Goal: Transaction & Acquisition: Purchase product/service

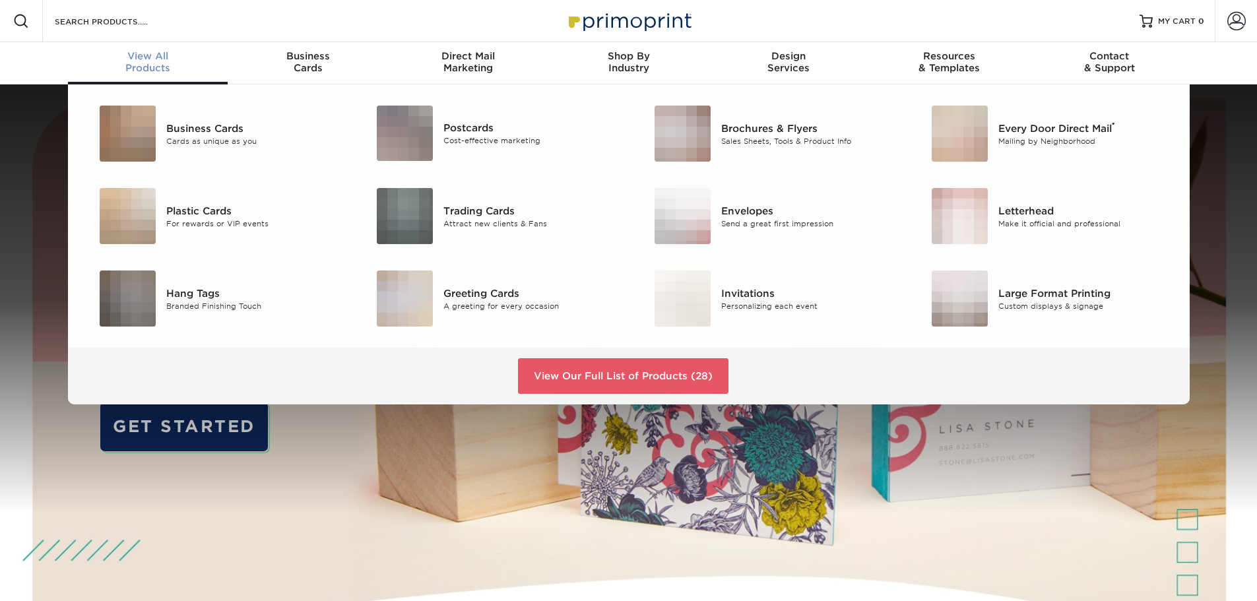
click at [166, 61] on span "View All" at bounding box center [148, 56] width 160 height 12
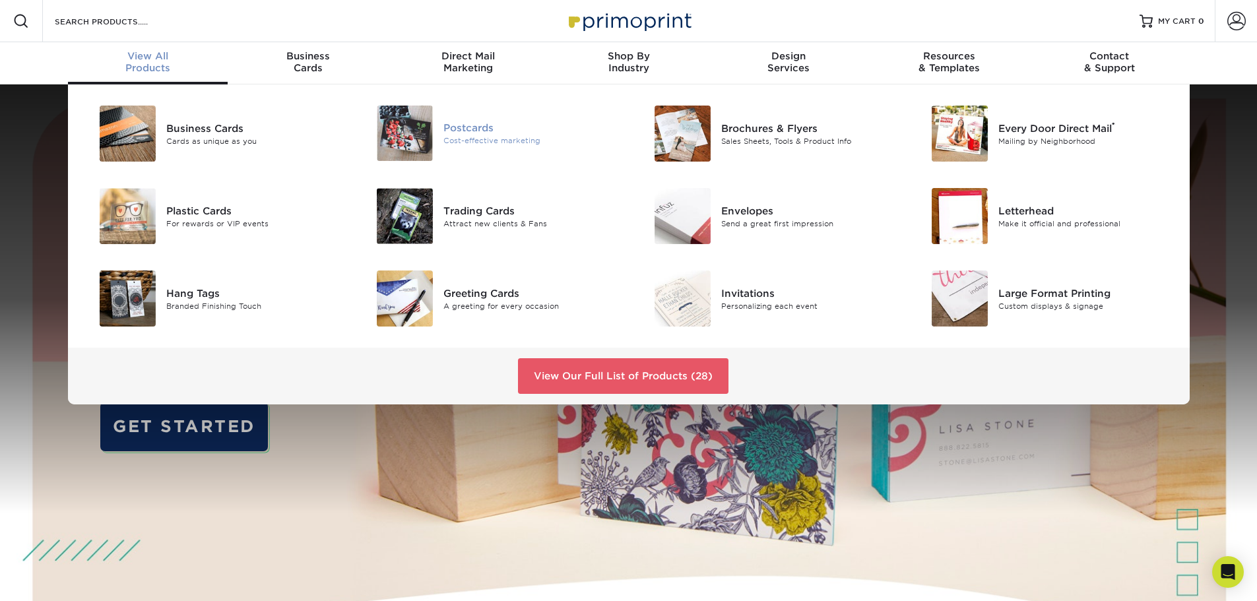
click at [482, 137] on div "Cost-effective marketing" at bounding box center [530, 140] width 175 height 11
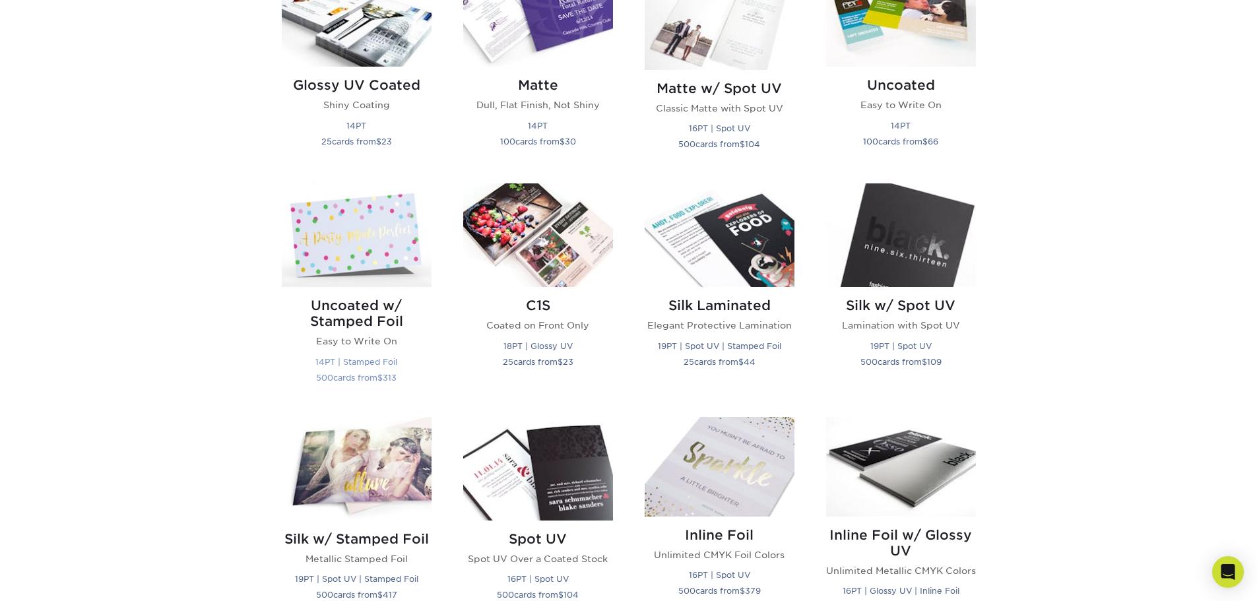
scroll to position [352, 0]
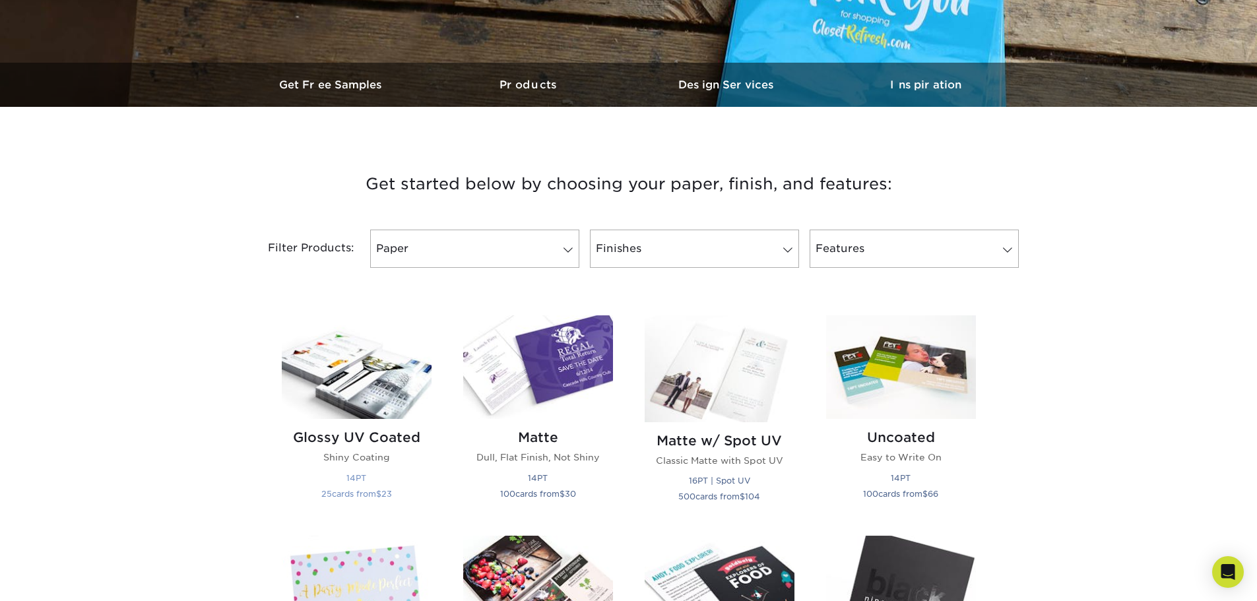
click at [362, 388] on img at bounding box center [357, 367] width 150 height 104
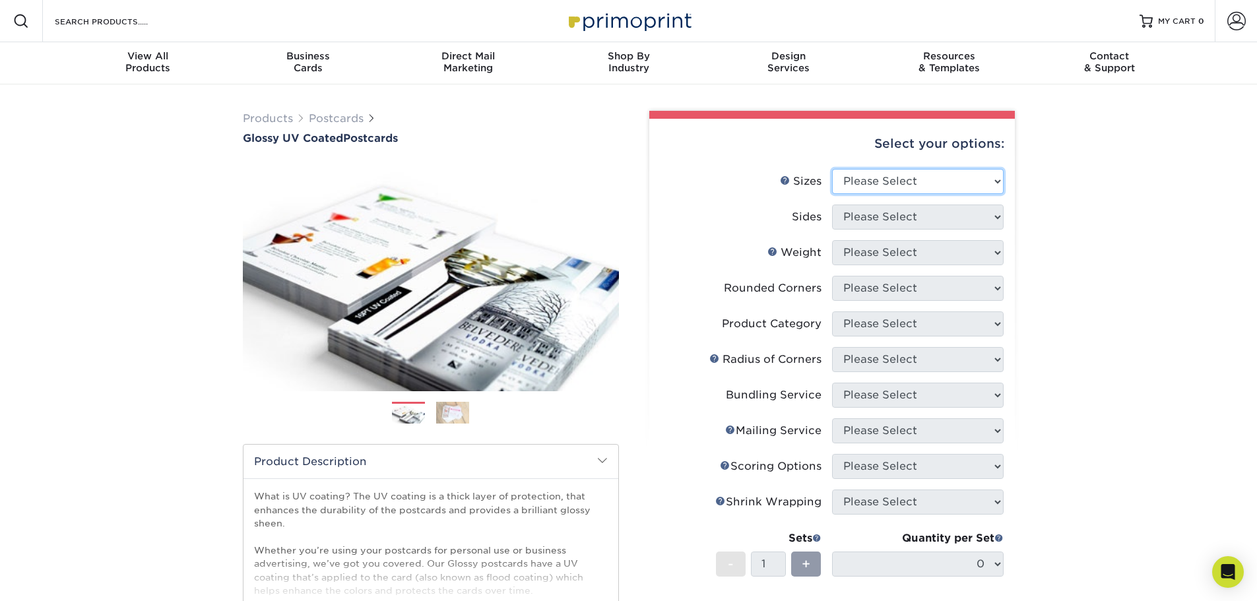
click at [951, 183] on div "Select your options: Sizes Help Sizes Please Select 1.5" x 7" 2" x 4" 2" x 6" 2…" at bounding box center [831, 470] width 365 height 703
select select "4.00x6.00"
click at [832, 169] on select "Please Select 1.5" x 7" 2" x 4" 2" x 6" 2" x 7" 2" x 8" 2.12" x 5.5" 2.12" x 5.…" at bounding box center [918, 181] width 172 height 25
click at [860, 222] on select "Please Select Print Both Sides Print Front Only" at bounding box center [918, 217] width 172 height 25
select select "13abbda7-1d64-4f25-8bb2-c179b224825d"
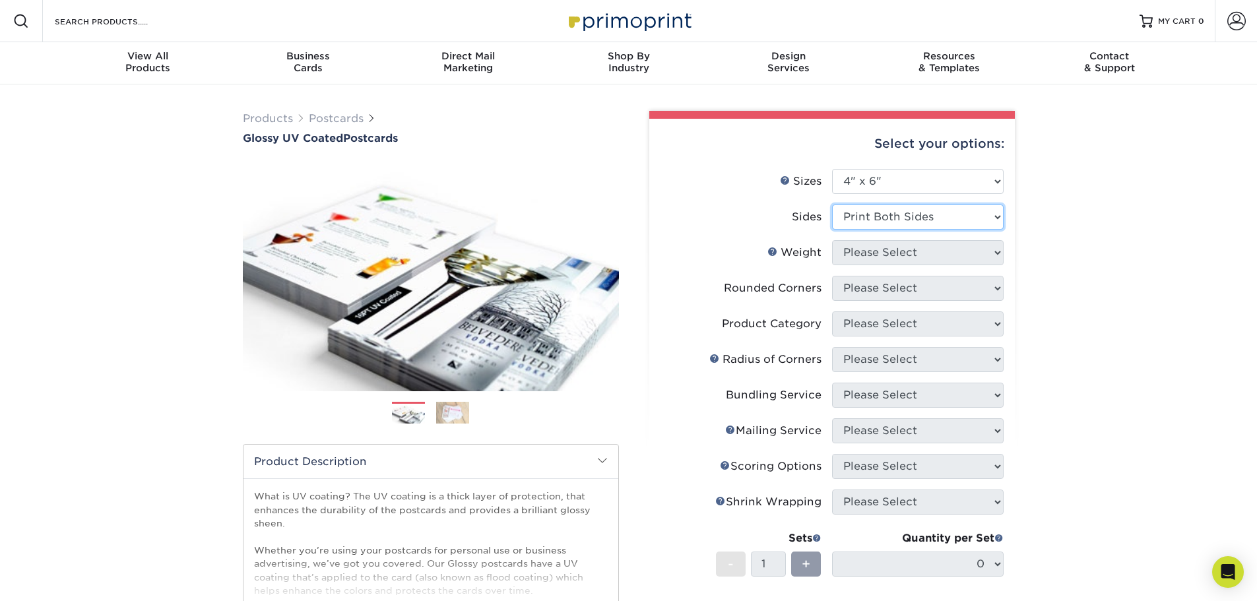
click at [832, 205] on select "Please Select Print Both Sides Print Front Only" at bounding box center [918, 217] width 172 height 25
click at [865, 257] on select "Please Select 14PT 16PT 18PT C1S" at bounding box center [918, 252] width 172 height 25
select select "16PT"
click at [832, 240] on select "Please Select 14PT 16PT 18PT C1S" at bounding box center [918, 252] width 172 height 25
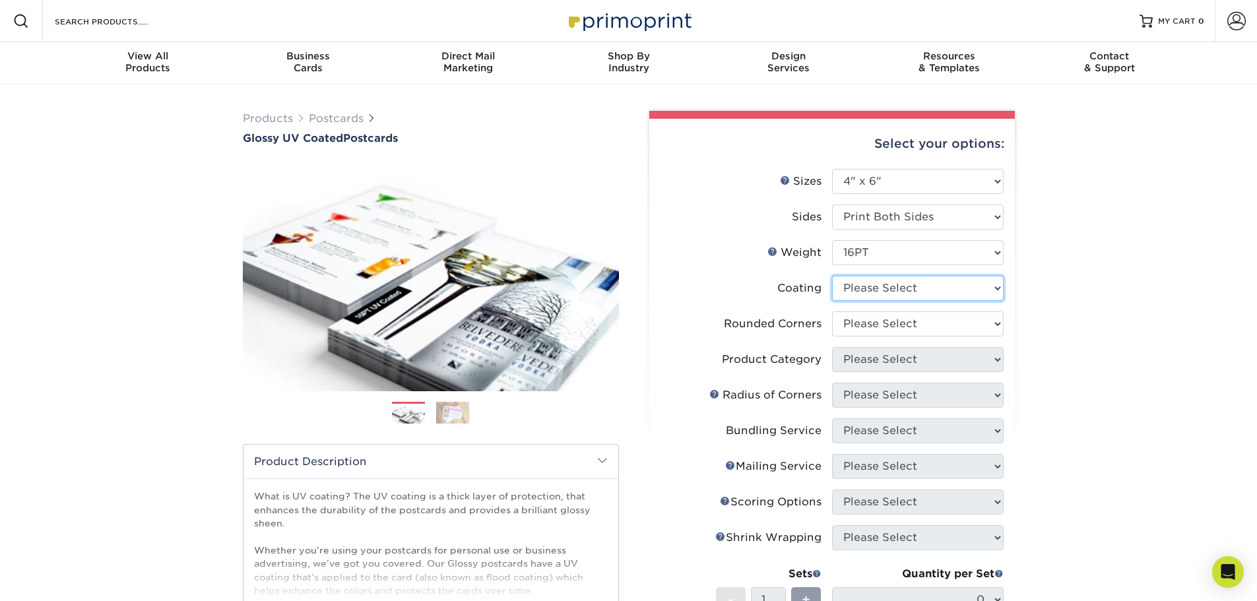
click at [859, 283] on select at bounding box center [918, 288] width 172 height 25
click at [832, 276] on select at bounding box center [918, 288] width 172 height 25
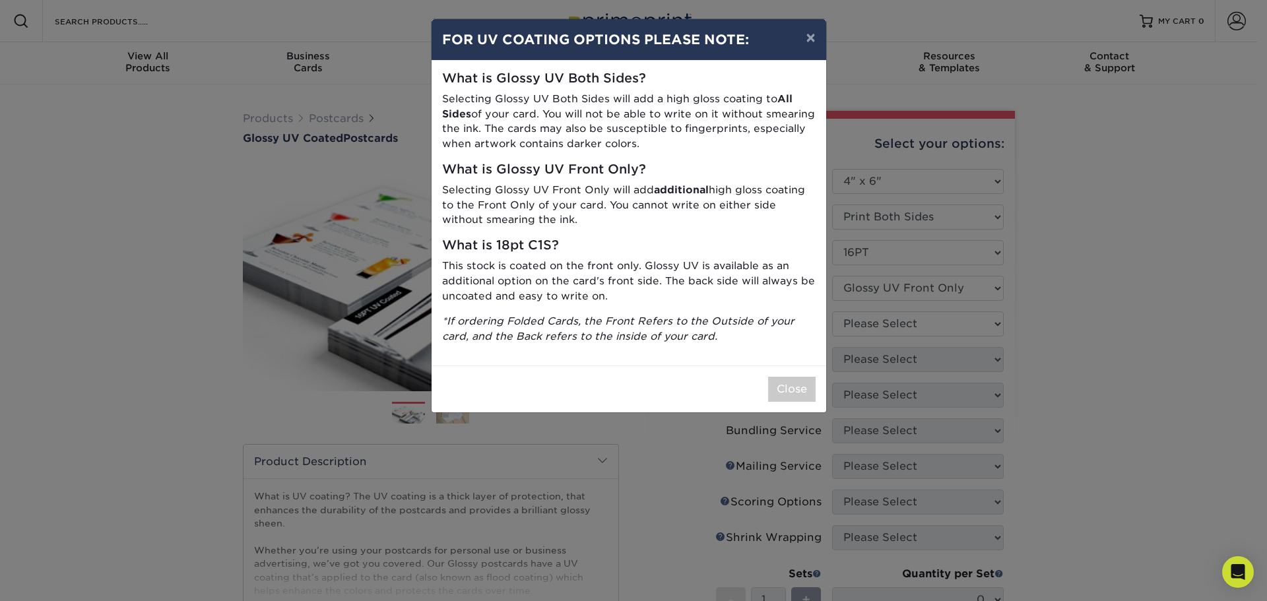
click at [790, 14] on div "× FOR UV COATING OPTIONS PLEASE NOTE: What is Glossy UV Both Sides? Selecting G…" at bounding box center [633, 300] width 1267 height 601
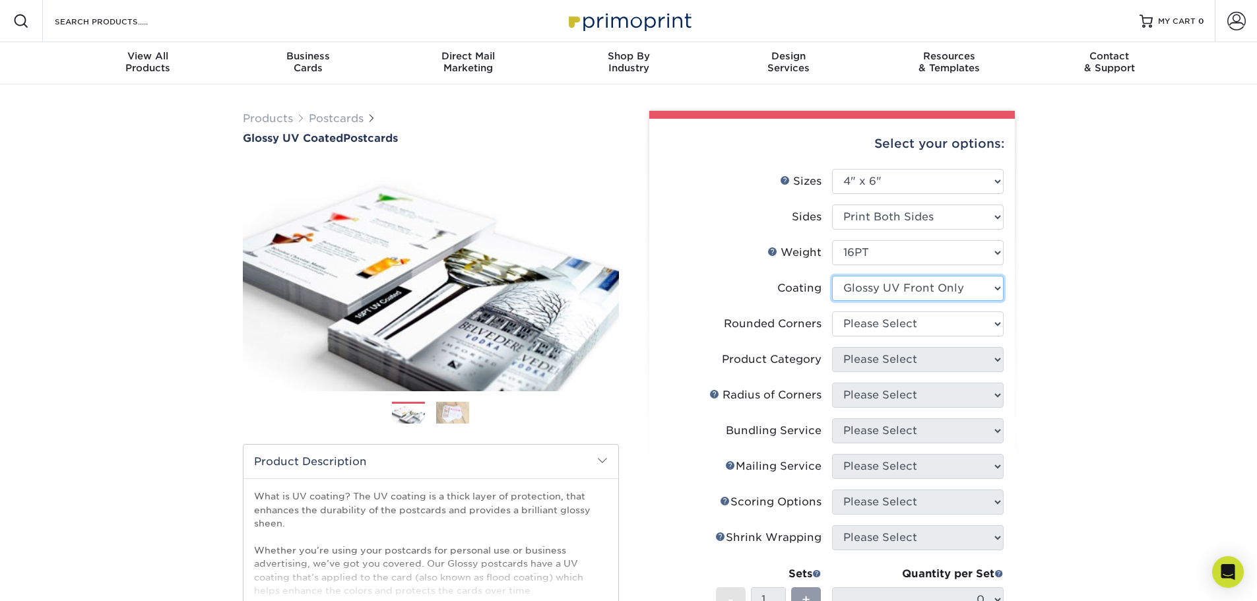
click at [885, 299] on select at bounding box center [918, 288] width 172 height 25
select select "ae367451-b2b8-45df-a344-0f05b6a12993"
click at [832, 276] on select at bounding box center [918, 288] width 172 height 25
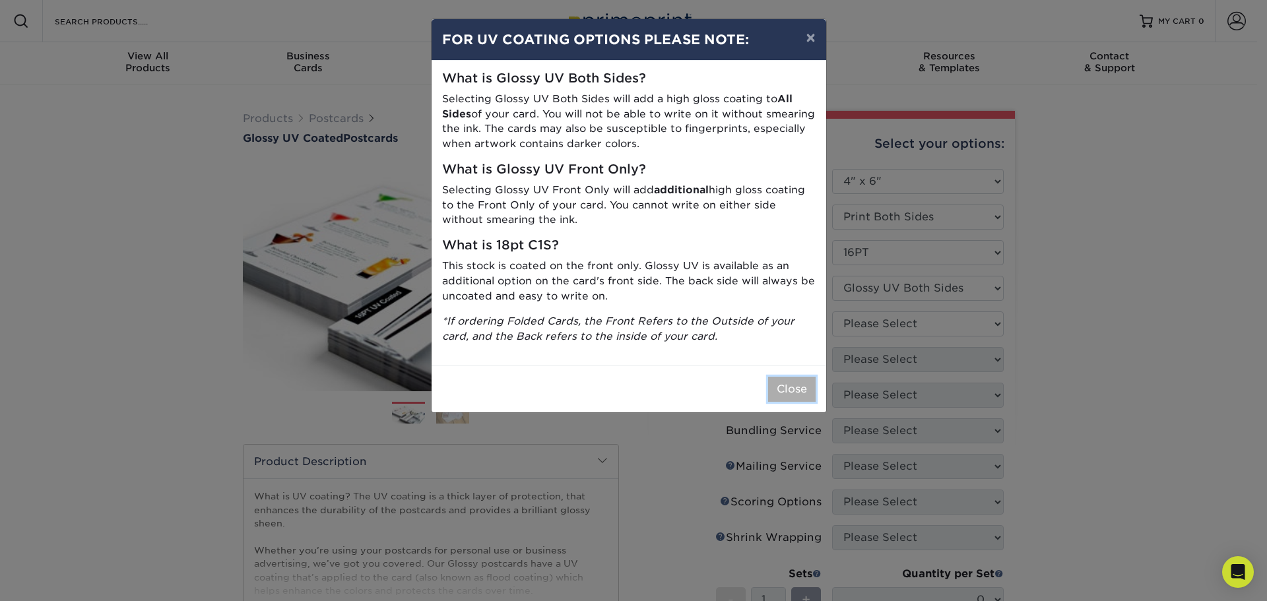
click at [785, 390] on button "Close" at bounding box center [791, 389] width 47 height 25
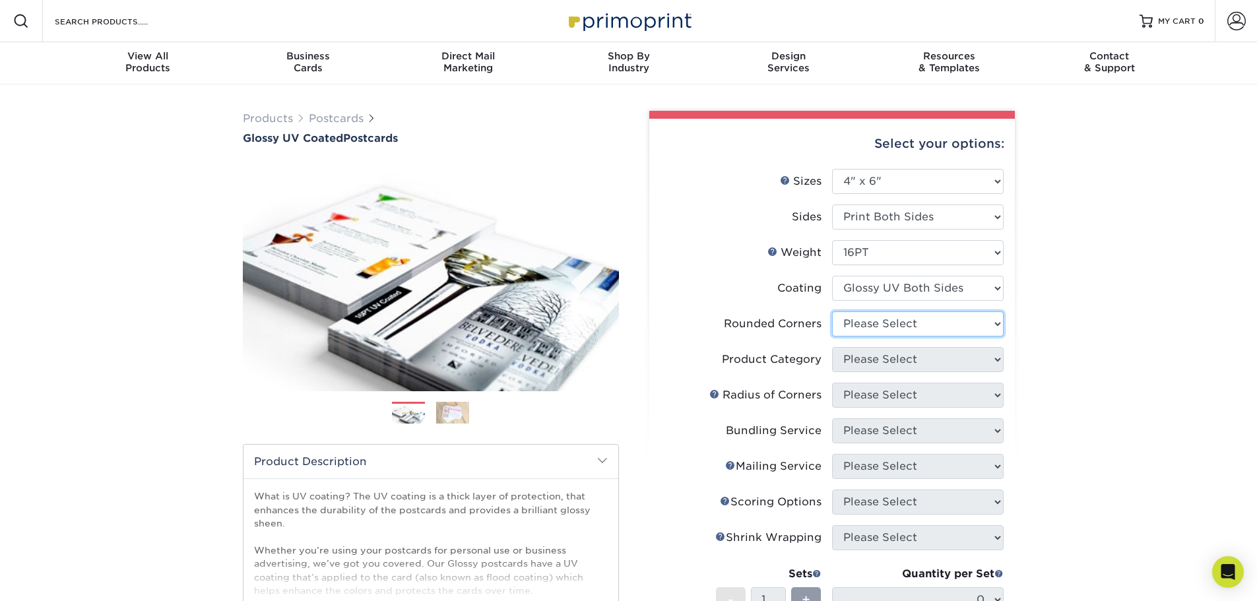
click at [878, 330] on select "Please Select Yes - Round 4 Corners No" at bounding box center [918, 323] width 172 height 25
select select "0"
click at [832, 311] on select "Please Select Yes - Round 4 Corners No" at bounding box center [918, 323] width 172 height 25
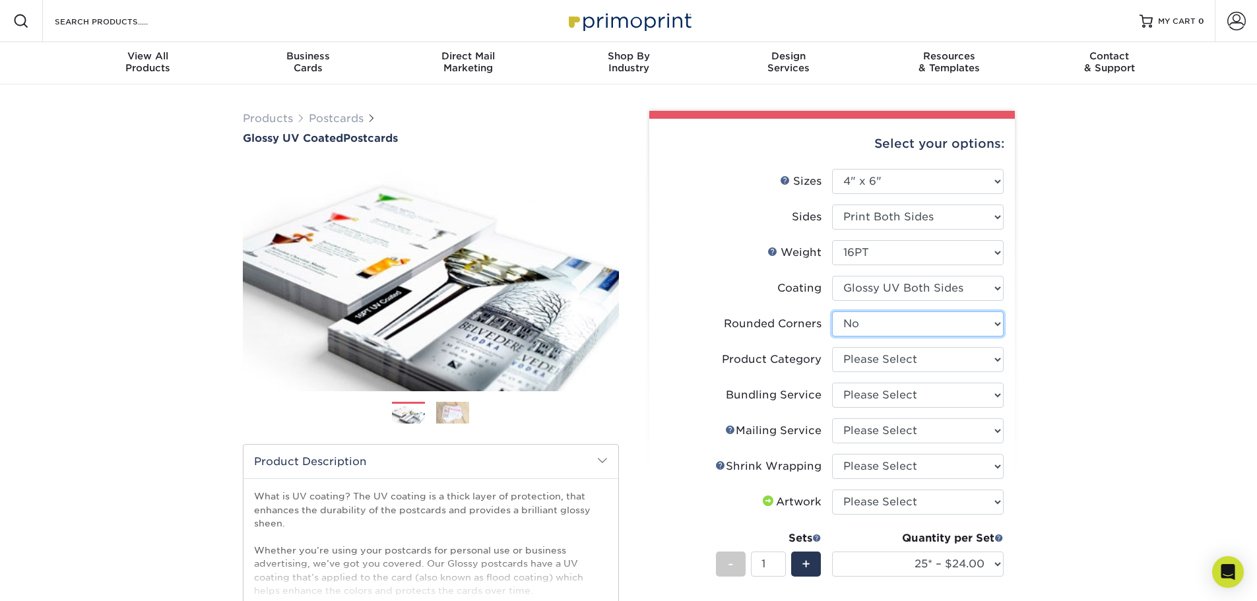
click at [886, 319] on select "Please Select Yes - Round 4 Corners No" at bounding box center [918, 323] width 172 height 25
click at [832, 311] on select "Please Select Yes - Round 4 Corners No" at bounding box center [918, 323] width 172 height 25
click at [857, 355] on select "Please Select Postcards" at bounding box center [918, 359] width 172 height 25
select select "9b7272e0-d6c8-4c3c-8e97-d3a1bcdab858"
click at [832, 347] on select "Please Select Postcards" at bounding box center [918, 359] width 172 height 25
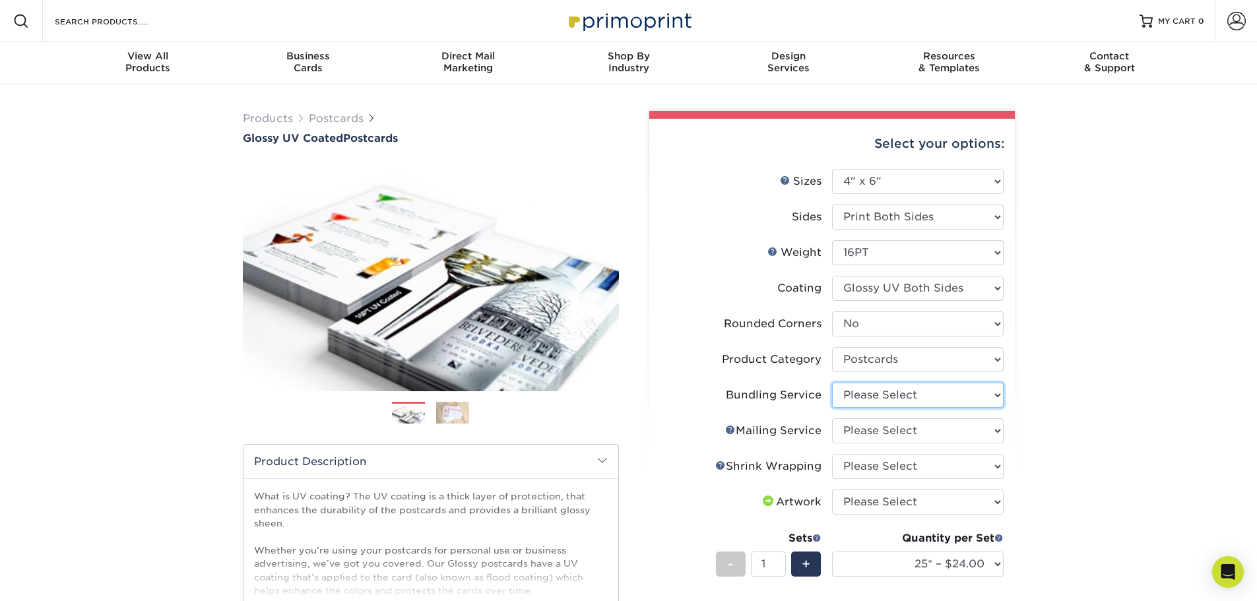
click at [856, 393] on select "Please Select No Bundling Services Yes, Bundles of 50 (+2 Days) Yes, Bundles of…" at bounding box center [918, 395] width 172 height 25
select select "58689abb-25c0-461c-a4c3-a80b627d6649"
click at [832, 383] on select "Please Select No Bundling Services Yes, Bundles of 50 (+2 Days) Yes, Bundles of…" at bounding box center [918, 395] width 172 height 25
click at [908, 433] on select "Please Select No Direct Mailing Service No, I will mail/stamp/imprint Direct Ma…" at bounding box center [918, 430] width 172 height 25
select select "3e5e9bdd-d78a-4c28-a41d-fe1407925ca6"
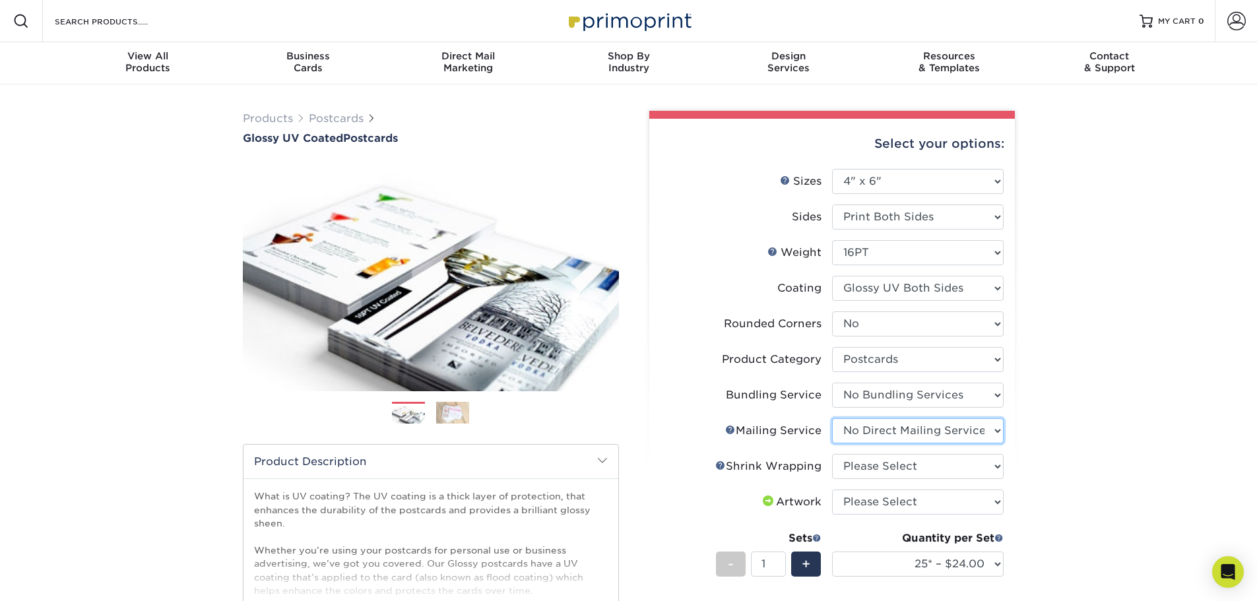
click at [832, 418] on select "Please Select No Direct Mailing Service No, I will mail/stamp/imprint Direct Ma…" at bounding box center [918, 430] width 172 height 25
click at [891, 462] on select "Please Select No Shrink Wrapping Shrink Wrap 100 Per Package Shrink Wrap 50 Per…" at bounding box center [918, 466] width 172 height 25
select select "c8749376-e7da-41d0-b3dc-647faf84d907"
click at [832, 454] on select "Please Select No Shrink Wrapping Shrink Wrap 100 Per Package Shrink Wrap 50 Per…" at bounding box center [918, 466] width 172 height 25
click at [921, 502] on select "Please Select I will upload files I need a design - $150" at bounding box center [918, 502] width 172 height 25
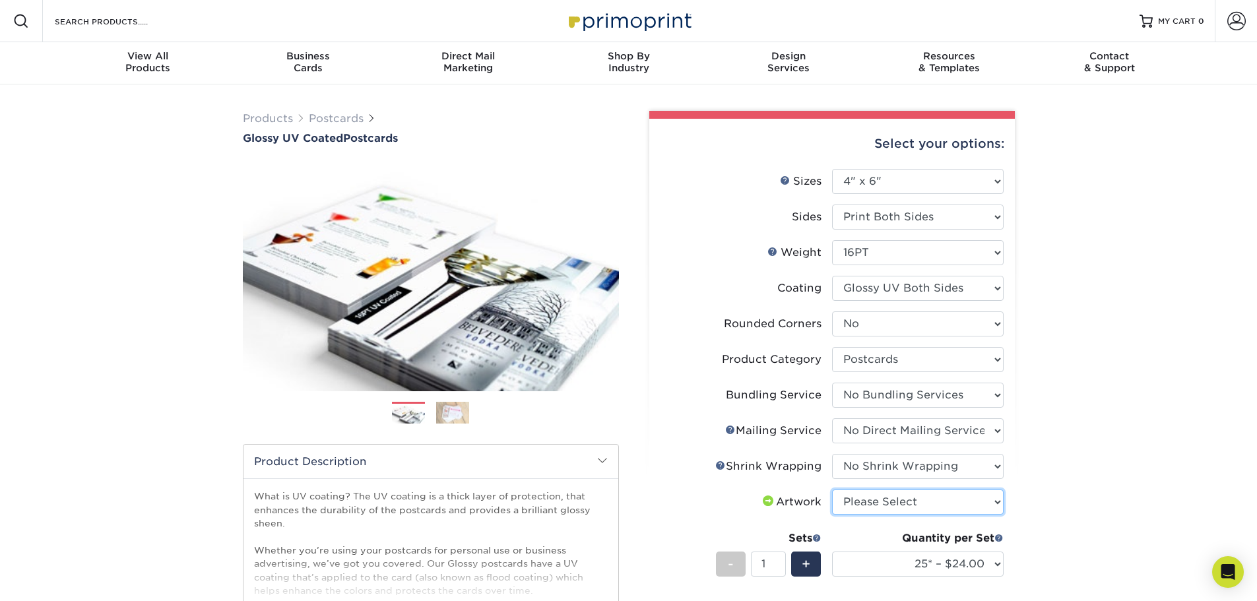
select select "upload"
click at [832, 490] on select "Please Select I will upload files I need a design - $150" at bounding box center [918, 502] width 172 height 25
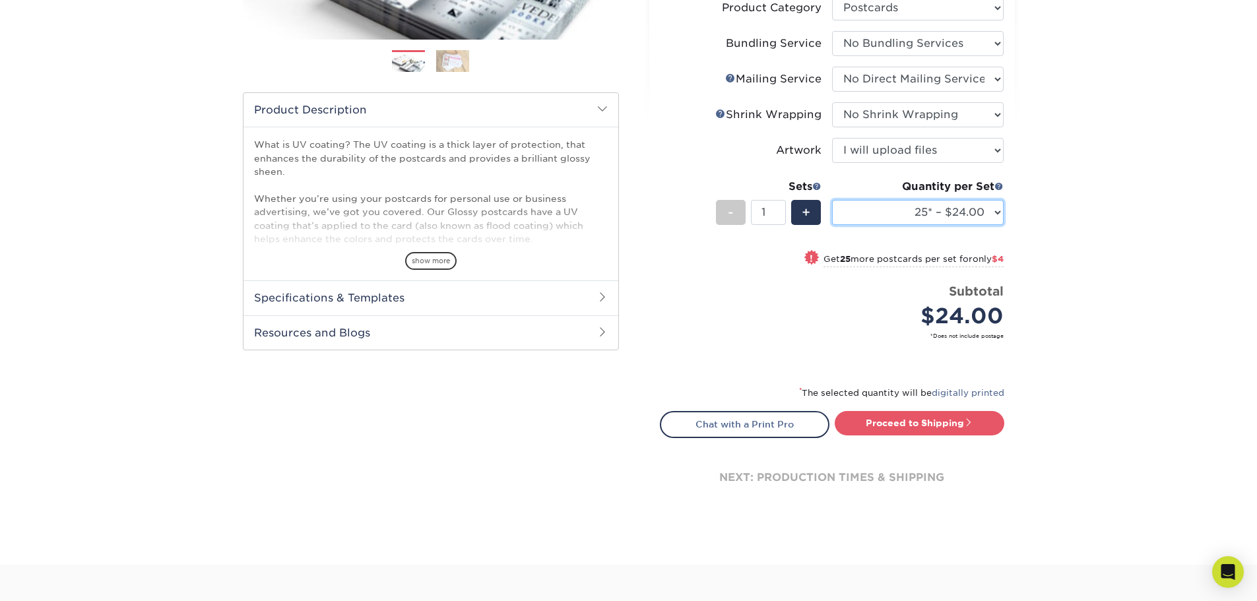
click at [895, 208] on select "25* – $24.00 50* – $28.00 75* – $34.00 100* – $41.00 250* – $74.00 500 – $88.00…" at bounding box center [918, 212] width 172 height 25
select select "500 – $88.00"
click at [832, 200] on select "25* – $24.00 50* – $28.00 75* – $34.00 100* – $41.00 250* – $74.00 500 – $88.00…" at bounding box center [918, 212] width 172 height 25
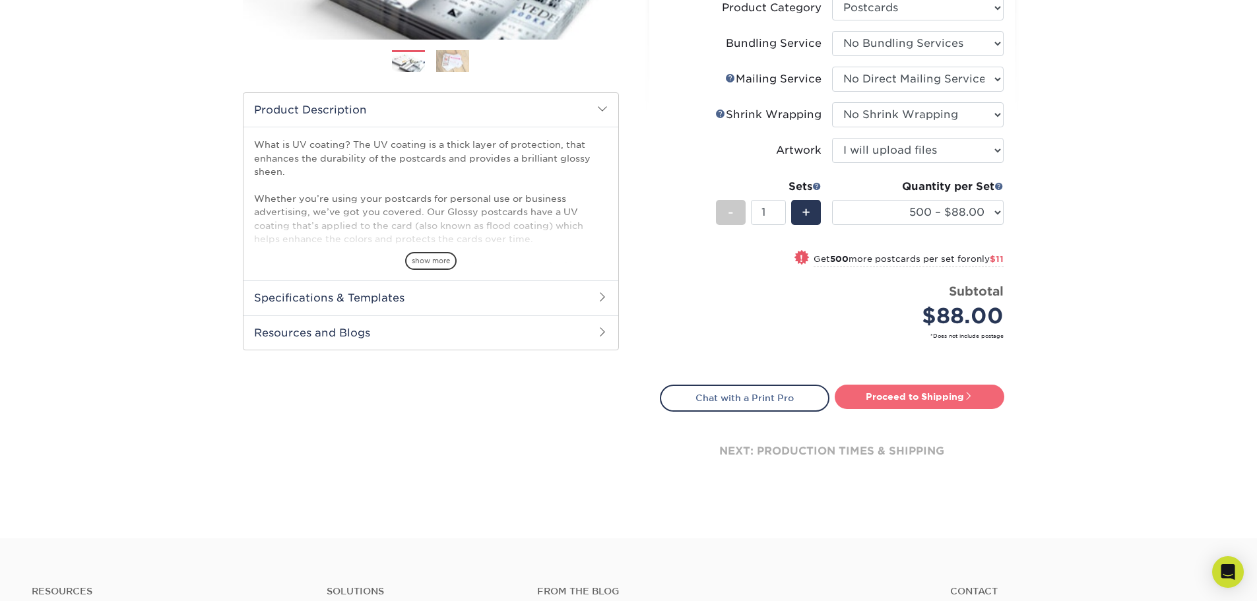
click at [896, 395] on link "Proceed to Shipping" at bounding box center [920, 397] width 170 height 24
type input "Set 1"
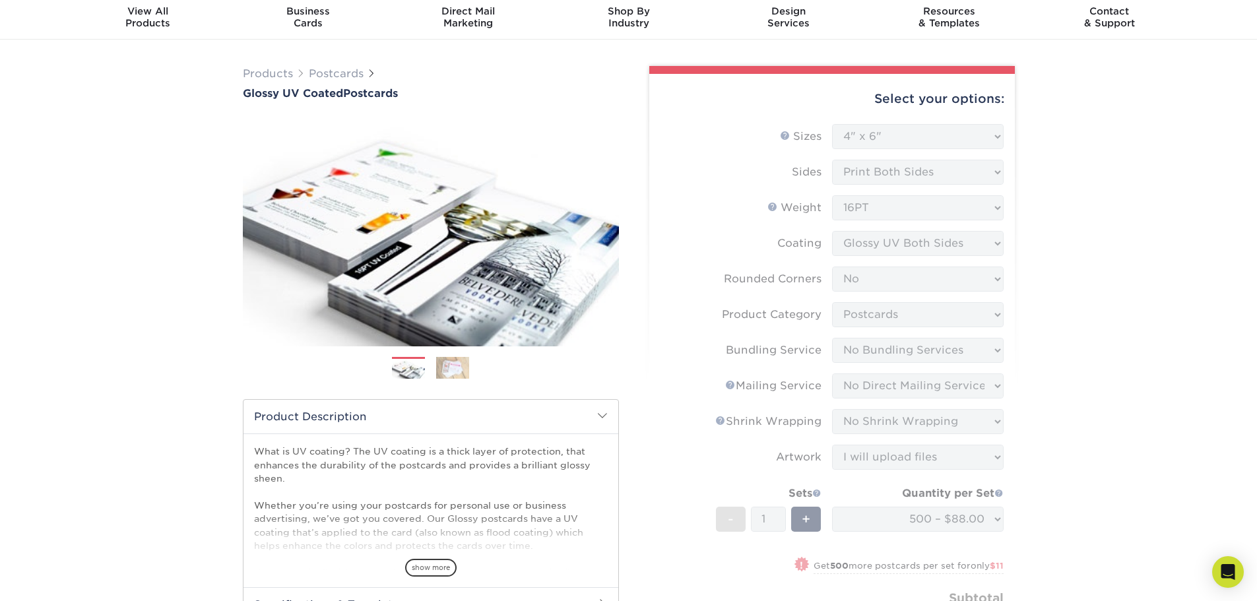
scroll to position [0, 0]
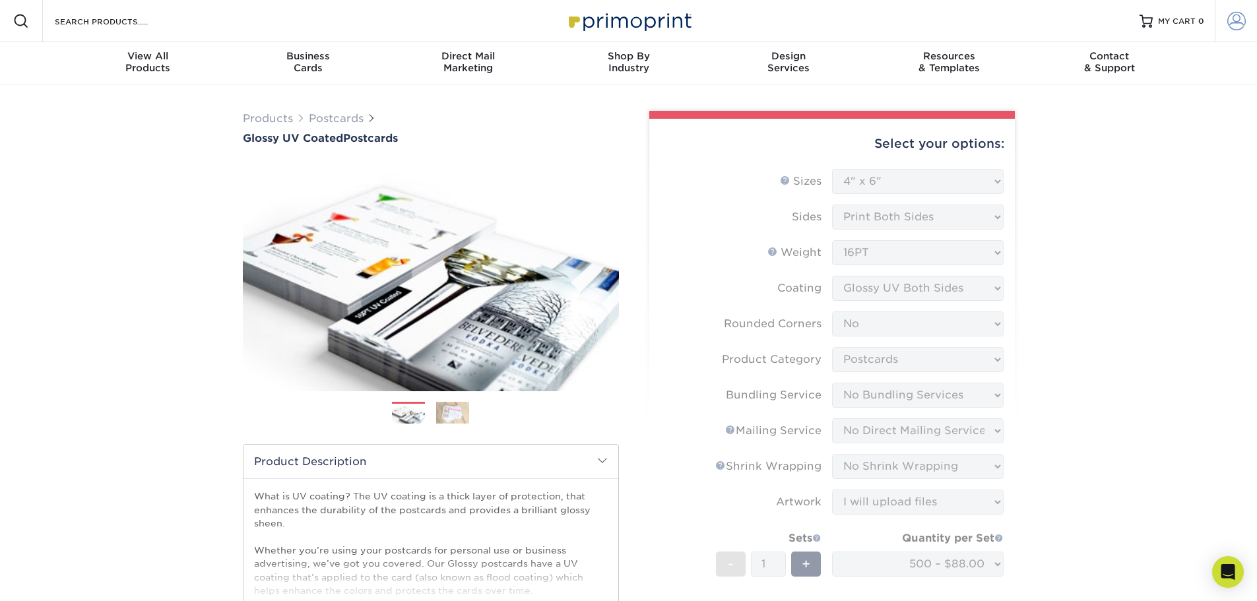
click at [1230, 23] on span at bounding box center [1236, 21] width 18 height 18
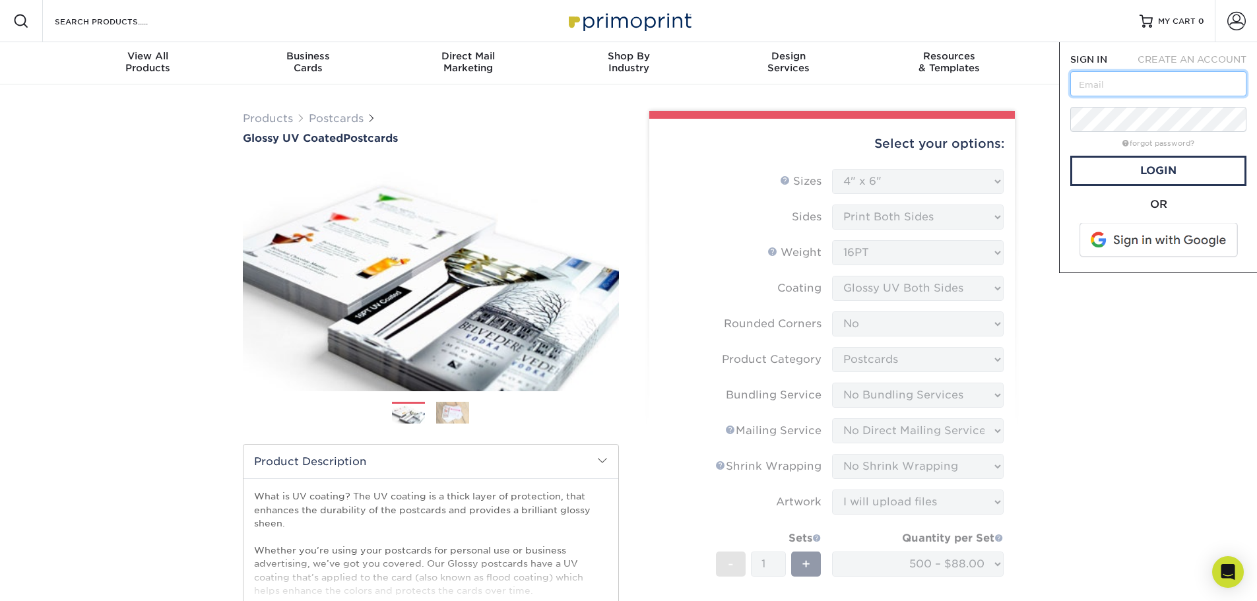
click at [1168, 81] on input "text" at bounding box center [1158, 83] width 176 height 25
type input "mvaldez296@gmail.com"
click at [1158, 231] on span at bounding box center [1159, 240] width 168 height 34
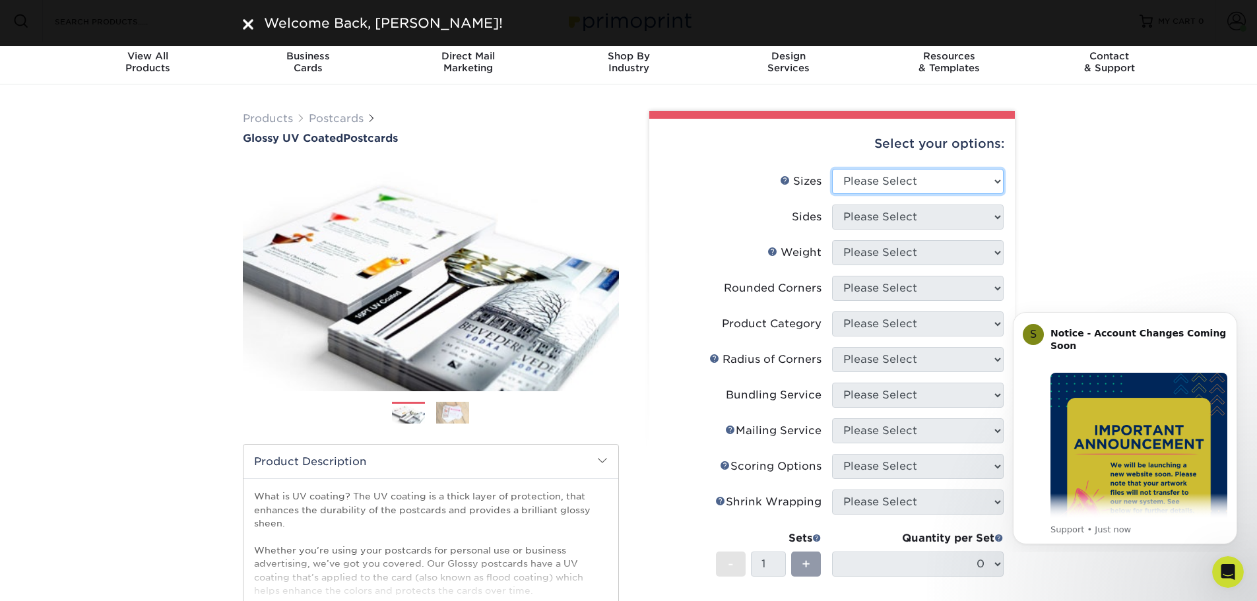
click at [884, 187] on select "Please Select 1.5" x 7" 2" x 4" 2" x 6" 2" x 7" 2" x 8" 2.12" x 5.5" 2.12" x 5.…" at bounding box center [918, 181] width 172 height 25
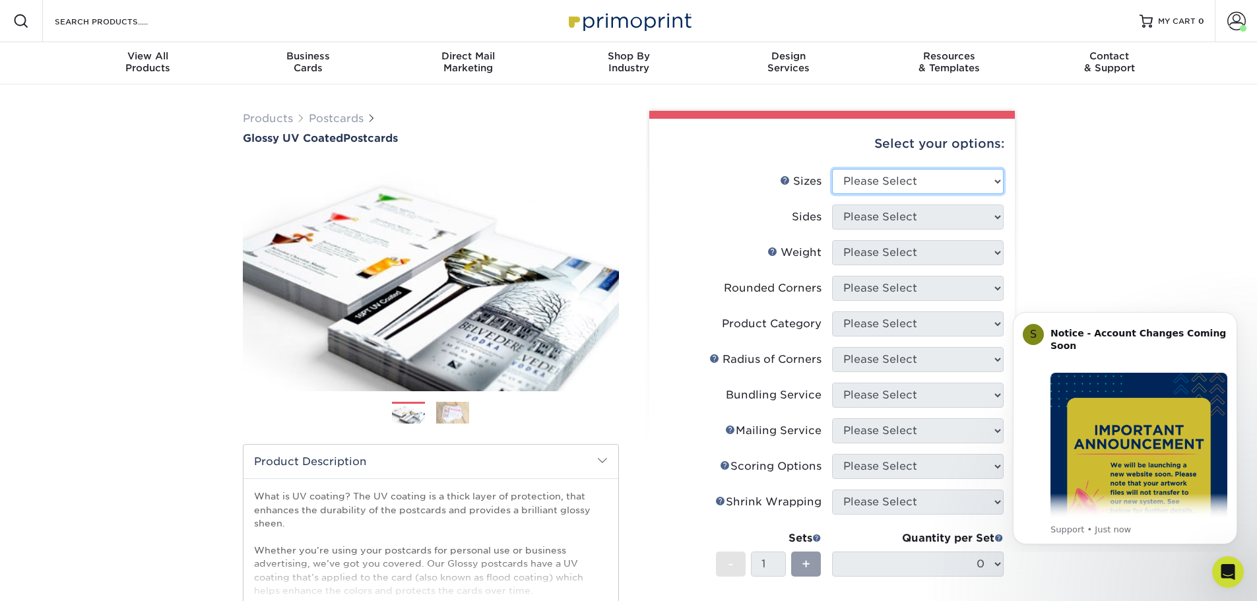
select select "4.00x6.00"
click at [832, 169] on select "Please Select 1.5" x 7" 2" x 4" 2" x 6" 2" x 7" 2" x 8" 2.12" x 5.5" 2.12" x 5.…" at bounding box center [918, 181] width 172 height 25
click at [901, 224] on select "Please Select Print Both Sides Print Front Only" at bounding box center [918, 217] width 172 height 25
select select "13abbda7-1d64-4f25-8bb2-c179b224825d"
click at [832, 205] on select "Please Select Print Both Sides Print Front Only" at bounding box center [918, 217] width 172 height 25
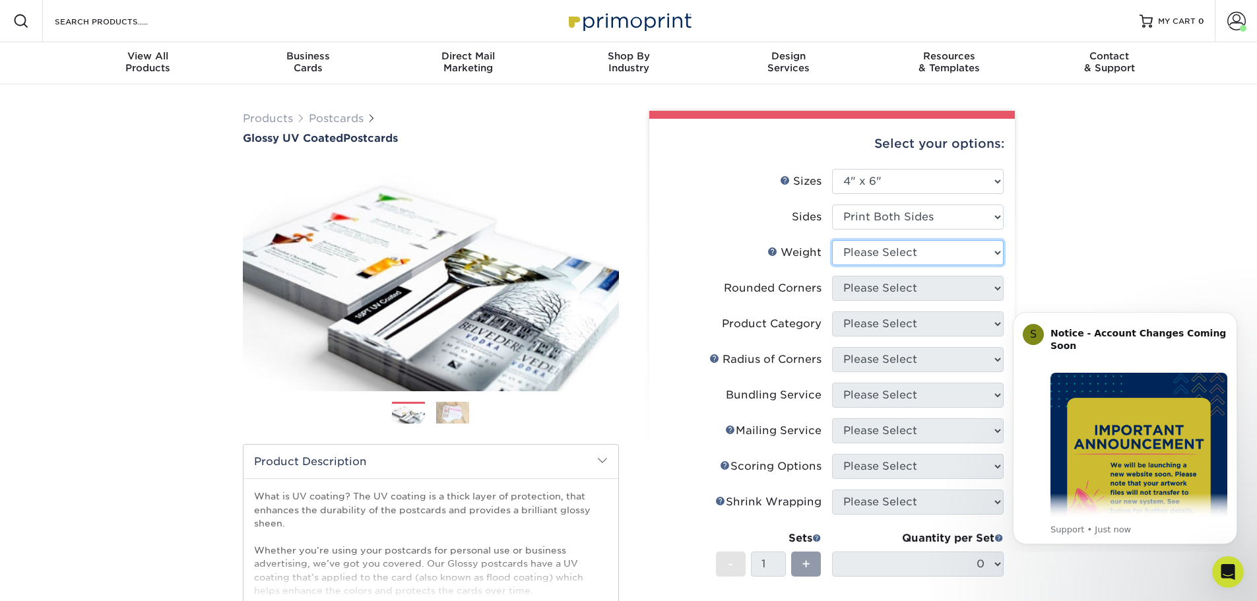
click at [904, 259] on select "Please Select 14PT 16PT 18PT C1S" at bounding box center [918, 252] width 172 height 25
select select "16PT"
click at [832, 240] on select "Please Select 14PT 16PT 18PT C1S" at bounding box center [918, 252] width 172 height 25
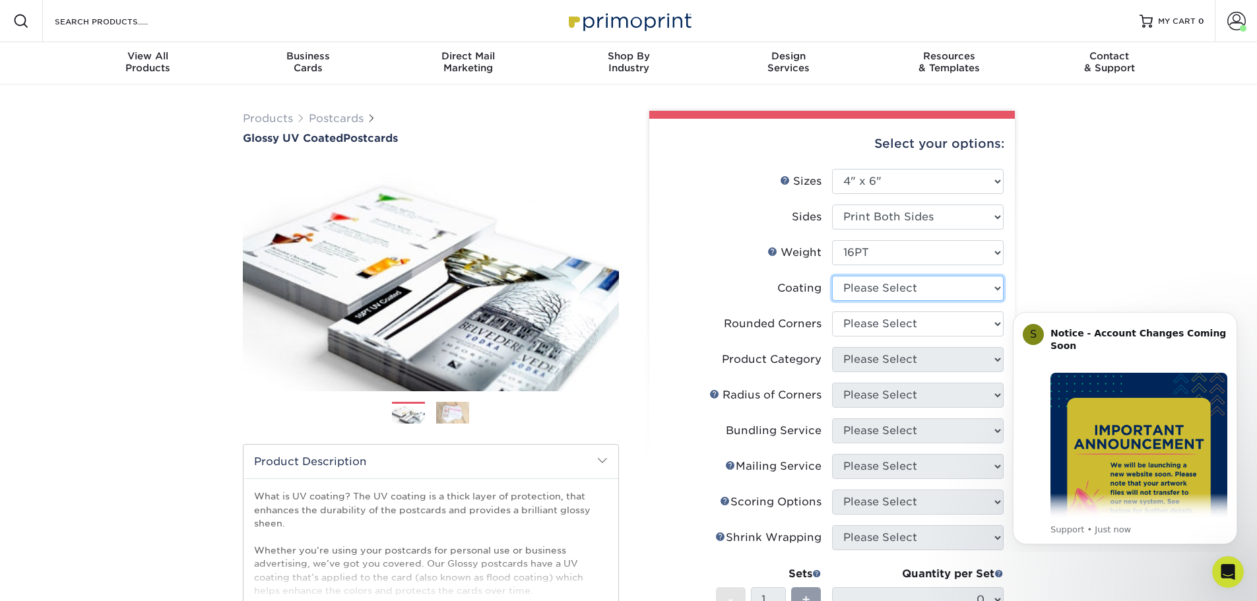
click at [889, 296] on select at bounding box center [918, 288] width 172 height 25
select select "ae367451-b2b8-45df-a344-0f05b6a12993"
click at [832, 276] on select at bounding box center [918, 288] width 172 height 25
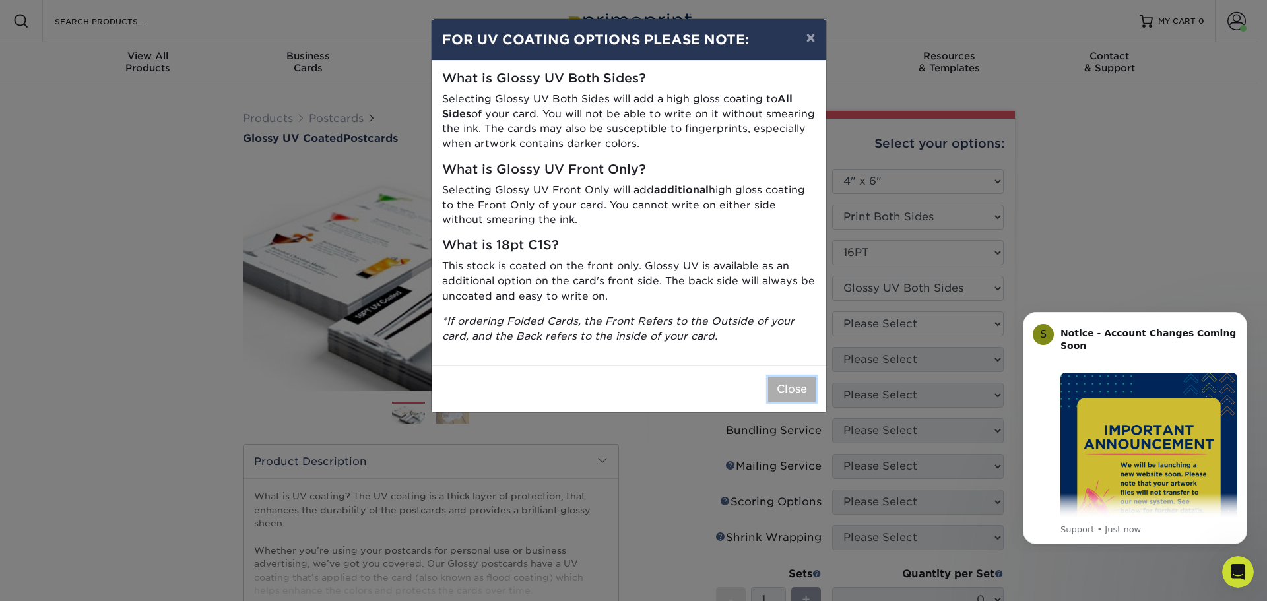
click at [800, 393] on button "Close" at bounding box center [791, 389] width 47 height 25
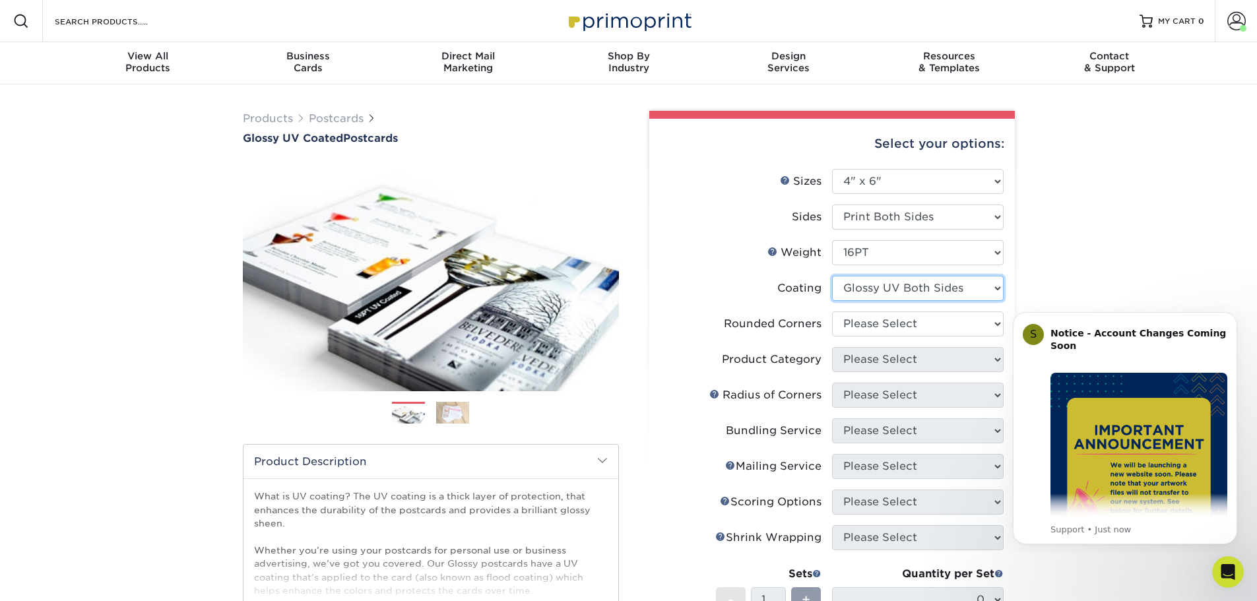
click at [898, 276] on select at bounding box center [918, 288] width 172 height 25
click at [832, 276] on select at bounding box center [918, 288] width 172 height 25
click at [897, 323] on select "Please Select Yes - Round 4 Corners No" at bounding box center [918, 323] width 172 height 25
select select "0"
click at [832, 311] on select "Please Select Yes - Round 4 Corners No" at bounding box center [918, 323] width 172 height 25
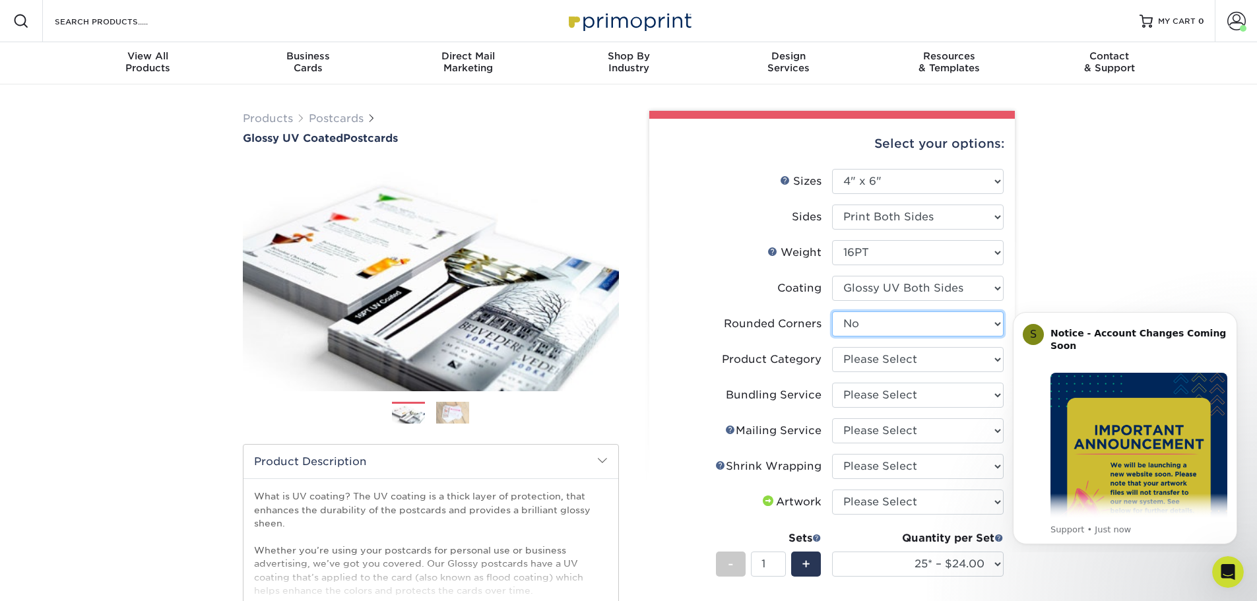
click at [891, 329] on select "Please Select Yes - Round 4 Corners No" at bounding box center [918, 323] width 172 height 25
click at [832, 311] on select "Please Select Yes - Round 4 Corners No" at bounding box center [918, 323] width 172 height 25
click at [884, 365] on select "Please Select Postcards" at bounding box center [918, 359] width 172 height 25
select select "9b7272e0-d6c8-4c3c-8e97-d3a1bcdab858"
click at [832, 347] on select "Please Select Postcards" at bounding box center [918, 359] width 172 height 25
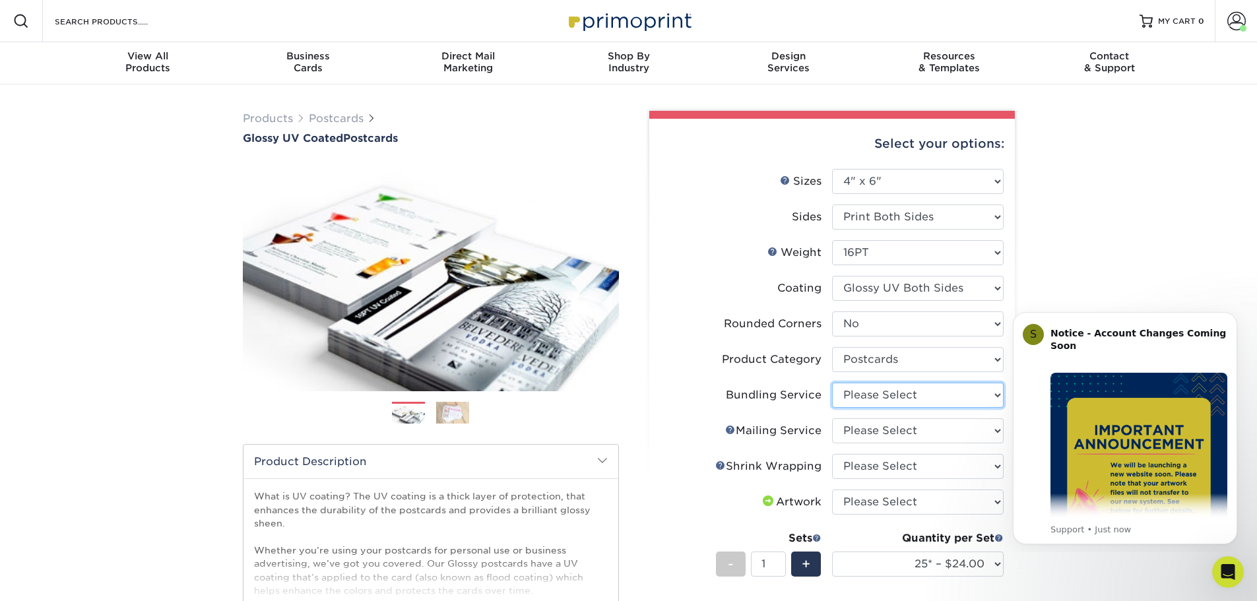
click at [890, 393] on select "Please Select No Bundling Services Yes, Bundles of 50 (+2 Days) Yes, Bundles of…" at bounding box center [918, 395] width 172 height 25
select select "58689abb-25c0-461c-a4c3-a80b627d6649"
click at [832, 383] on select "Please Select No Bundling Services Yes, Bundles of 50 (+2 Days) Yes, Bundles of…" at bounding box center [918, 395] width 172 height 25
click at [892, 433] on select "Please Select No Direct Mailing Service No, I will mail/stamp/imprint Direct Ma…" at bounding box center [918, 430] width 172 height 25
select select "3e5e9bdd-d78a-4c28-a41d-fe1407925ca6"
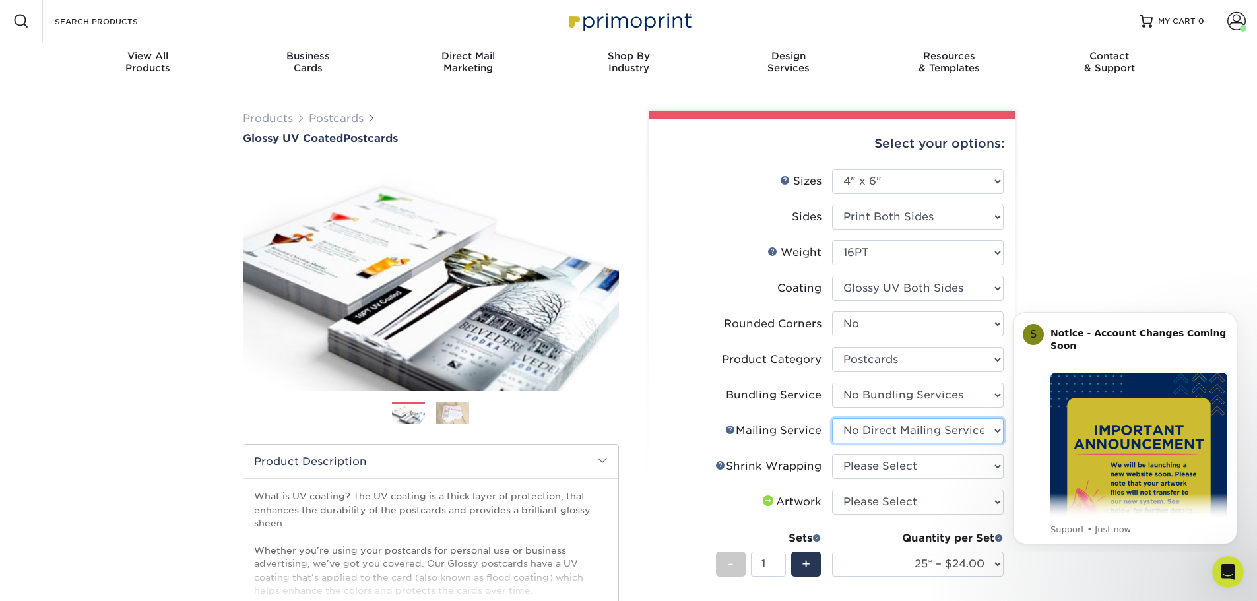
click at [832, 418] on select "Please Select No Direct Mailing Service No, I will mail/stamp/imprint Direct Ma…" at bounding box center [918, 430] width 172 height 25
click at [899, 464] on select "Please Select No Shrink Wrapping Shrink Wrap 100 Per Package Shrink Wrap 50 Per…" at bounding box center [918, 466] width 172 height 25
select select "c8749376-e7da-41d0-b3dc-647faf84d907"
click at [832, 454] on select "Please Select No Shrink Wrapping Shrink Wrap 100 Per Package Shrink Wrap 50 Per…" at bounding box center [918, 466] width 172 height 25
click at [883, 497] on select "Please Select I will upload files I need a design - $150" at bounding box center [918, 502] width 172 height 25
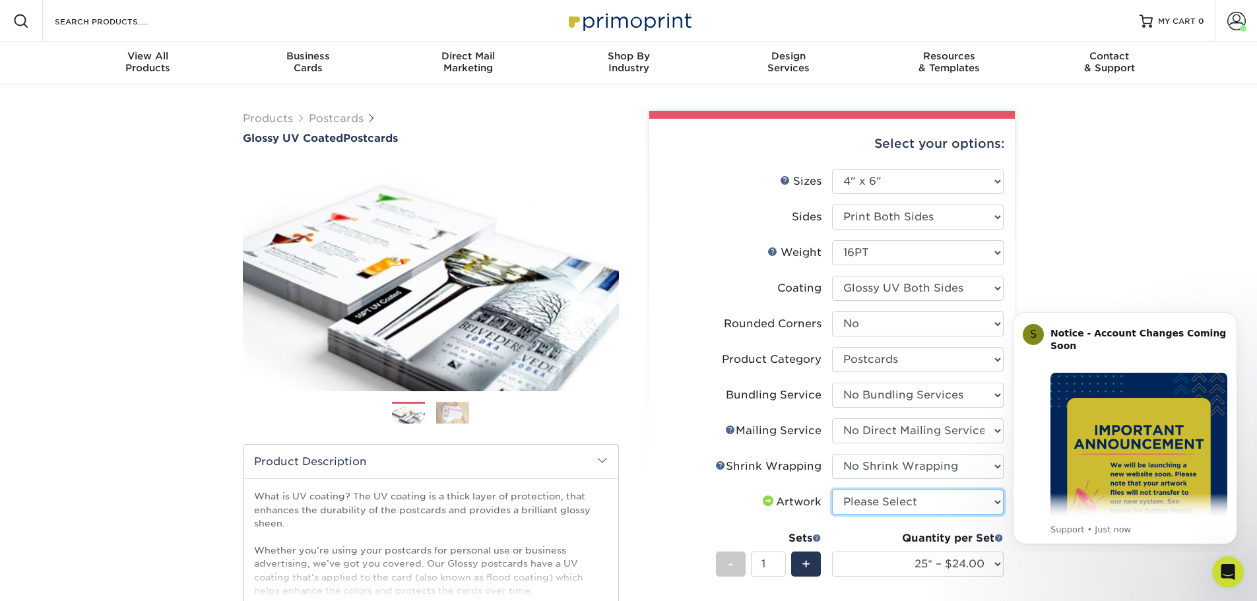
select select "upload"
click at [832, 490] on select "Please Select I will upload files I need a design - $150" at bounding box center [918, 502] width 172 height 25
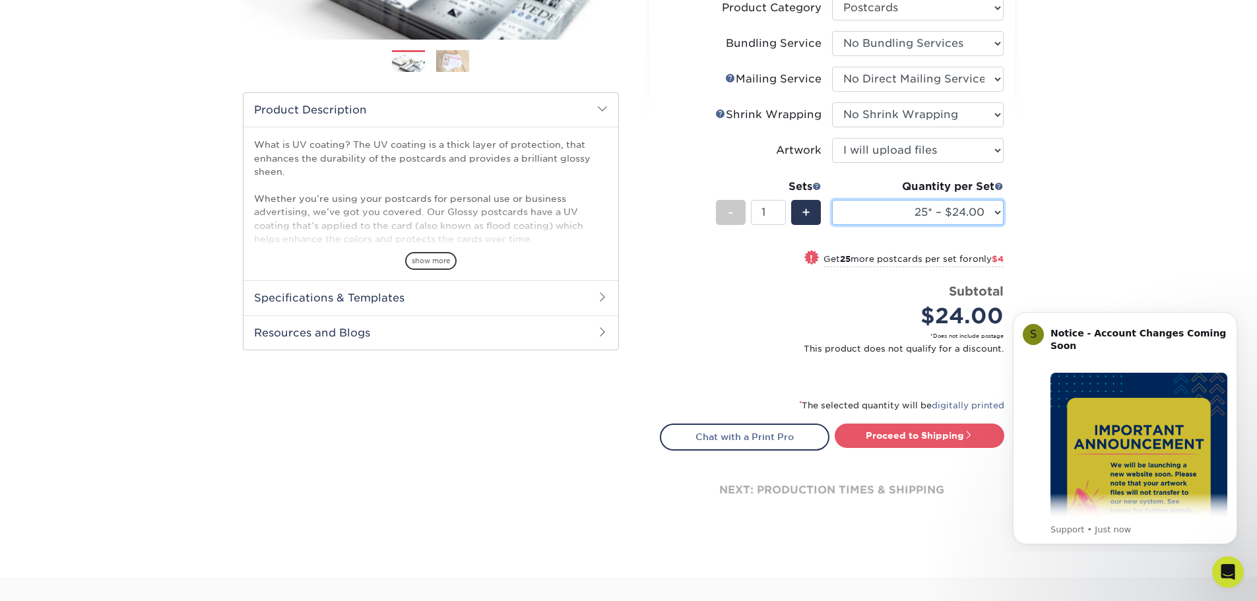
click at [955, 209] on select "25* – $24.00 50* – $28.00 75* – $34.00 100* – $41.00 250* – $74.00 500 – $88.00…" at bounding box center [918, 212] width 172 height 25
select select "500 – $88.00"
click at [832, 200] on select "25* – $24.00 50* – $28.00 75* – $34.00 100* – $41.00 250* – $74.00 500 – $88.00…" at bounding box center [918, 212] width 172 height 25
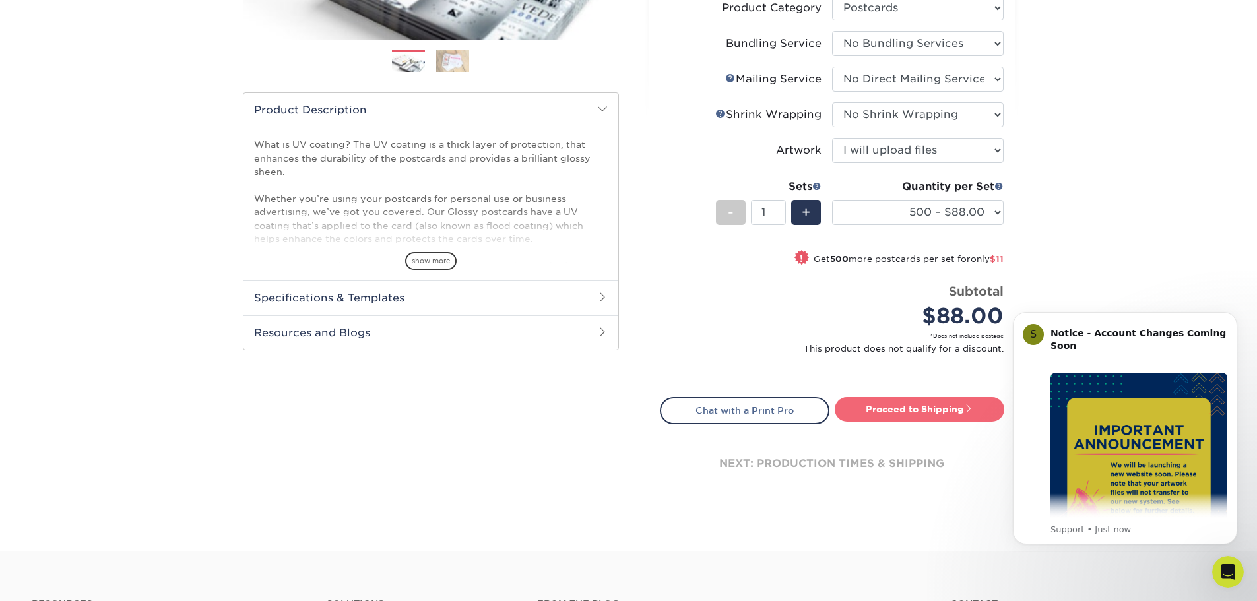
click at [911, 415] on link "Proceed to Shipping" at bounding box center [920, 409] width 170 height 24
type input "Set 1"
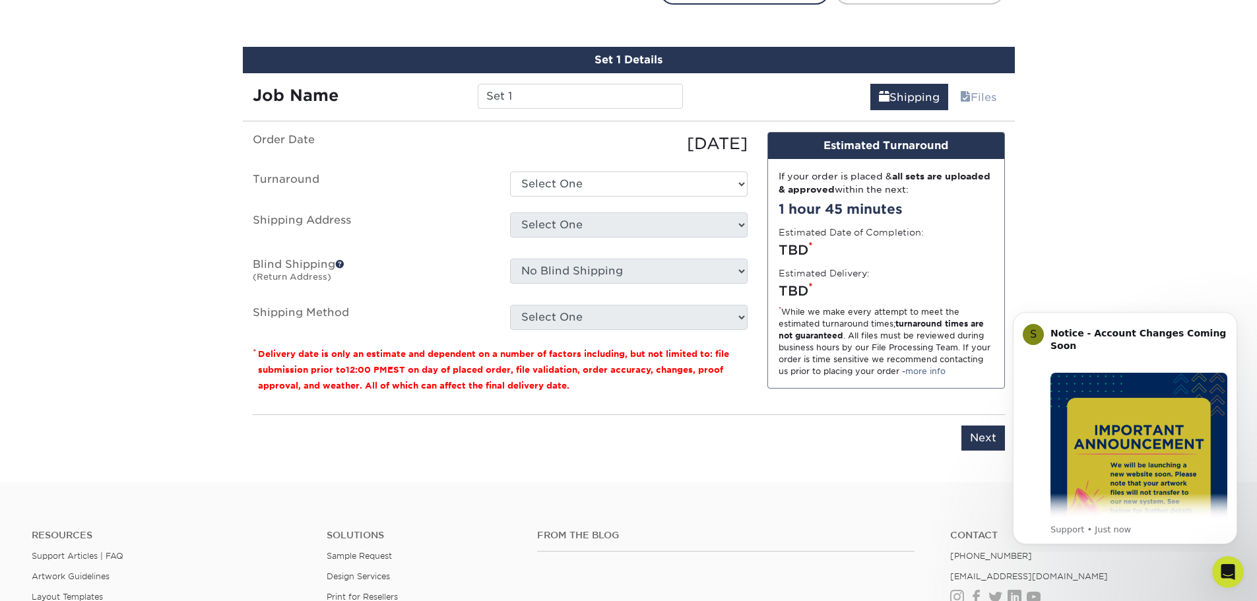
scroll to position [785, 0]
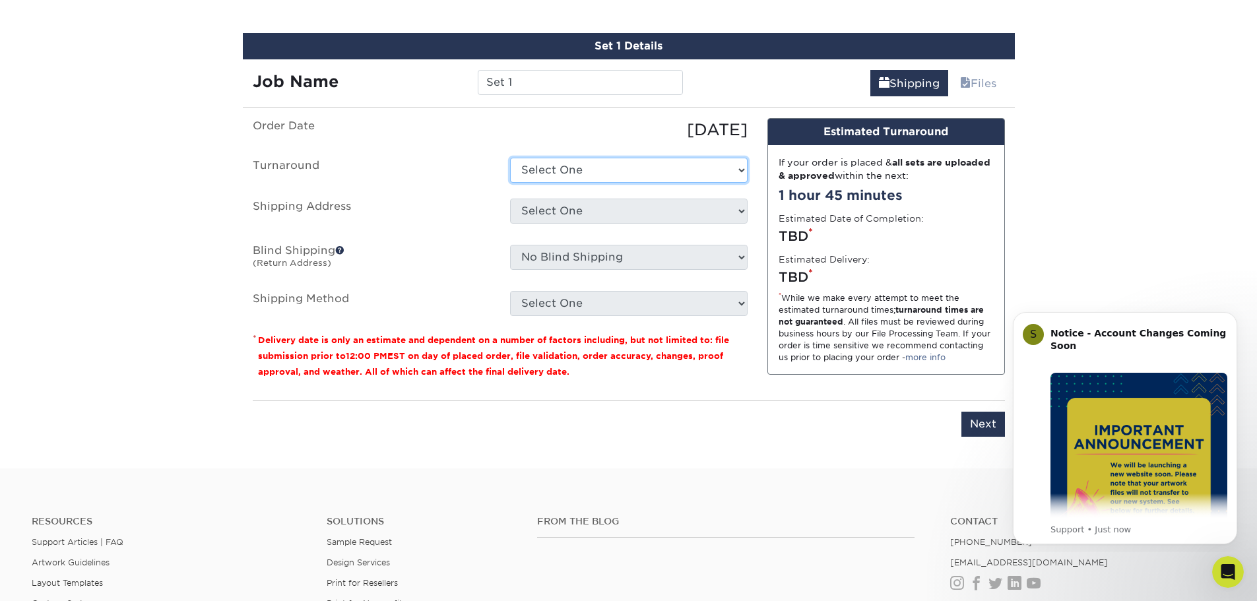
click at [588, 168] on select "Select One 2-4 Business Days 2 Day Next Business Day" at bounding box center [628, 170] width 237 height 25
select select "2b63e08b-5d28-4dda-973c-163ba5238465"
click at [510, 158] on select "Select One 2-4 Business Days 2 Day Next Business Day" at bounding box center [628, 170] width 237 height 25
click at [585, 213] on select "Select One CELESTIAL DRIVING SCHOOL Essence Flowers by [PERSON_NAME] MG DRIVING…" at bounding box center [628, 211] width 237 height 25
select select "279437"
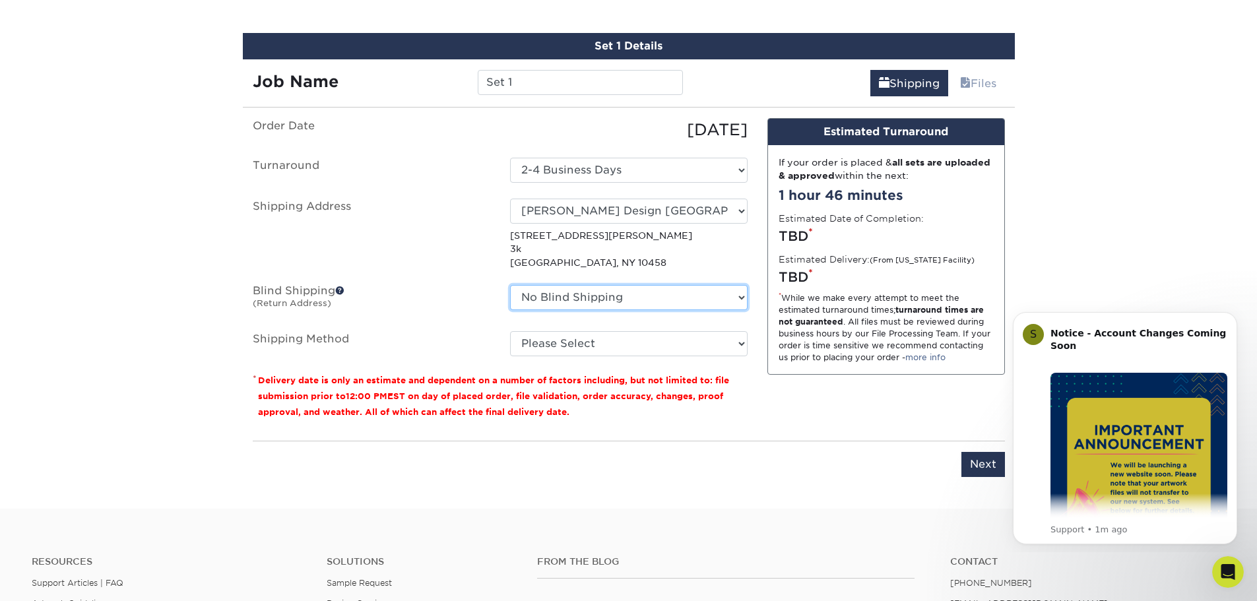
click at [622, 293] on select "No Blind Shipping CELESTIAL DRIVING SCHOOL Essence Flowers by [PERSON_NAME] MG …" at bounding box center [628, 297] width 237 height 25
select select "279437"
click at [510, 285] on select "No Blind Shipping CELESTIAL DRIVING SCHOOL Essence Flowers by [PERSON_NAME] MG …" at bounding box center [628, 297] width 237 height 25
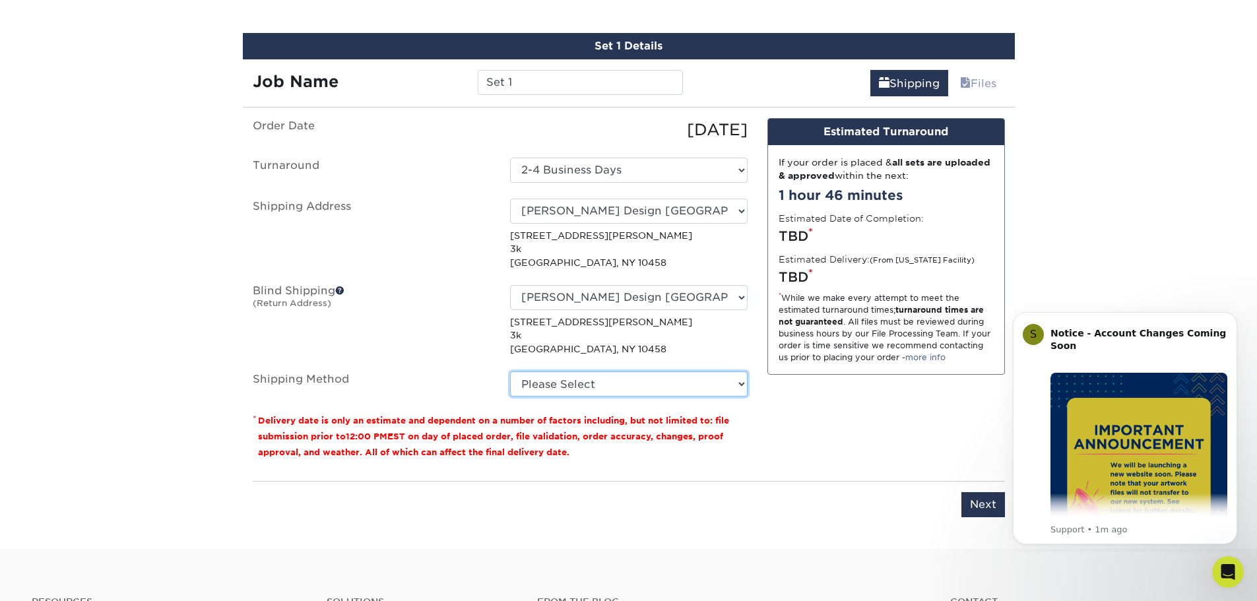
click at [625, 380] on select "Please Select Ground Shipping (+$35.20) 3 Day Shipping Service (+$40.20) 2 Day …" at bounding box center [628, 383] width 237 height 25
select select "03"
click at [510, 371] on select "Please Select Ground Shipping (+$35.20) 3 Day Shipping Service (+$40.20) 2 Day …" at bounding box center [628, 383] width 237 height 25
click at [615, 394] on select "Please Select Ground Shipping (+$35.20) 3 Day Shipping Service (+$40.20) 2 Day …" at bounding box center [628, 383] width 237 height 25
click at [510, 371] on select "Please Select Ground Shipping (+$35.20) 3 Day Shipping Service (+$40.20) 2 Day …" at bounding box center [628, 383] width 237 height 25
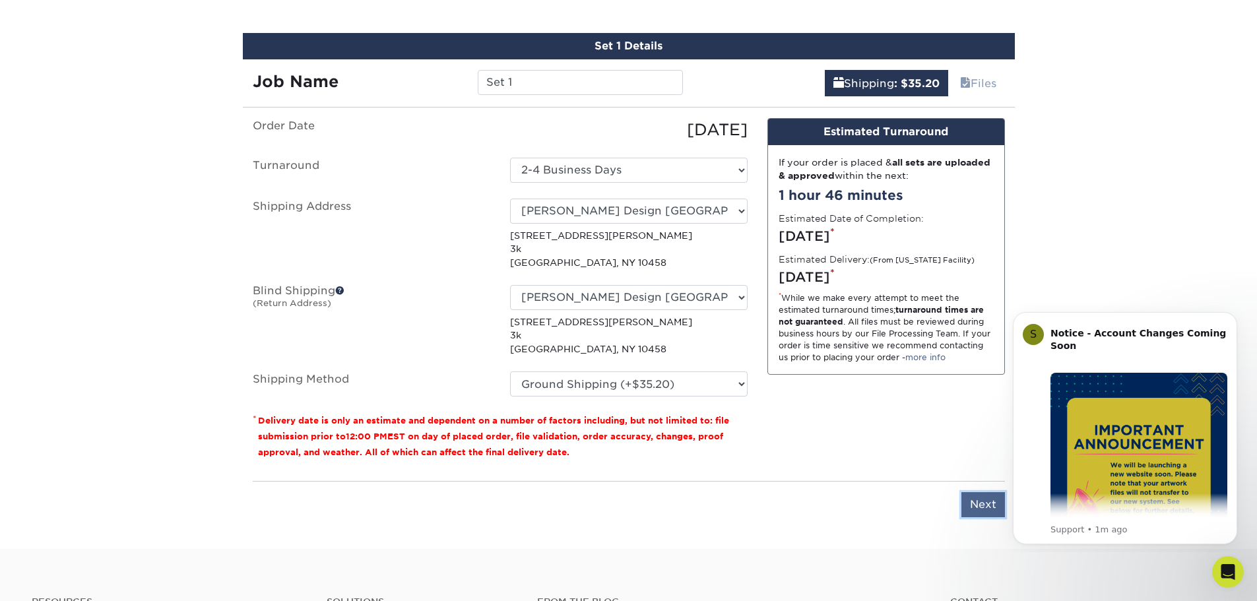
click at [975, 500] on input "Next" at bounding box center [983, 504] width 44 height 25
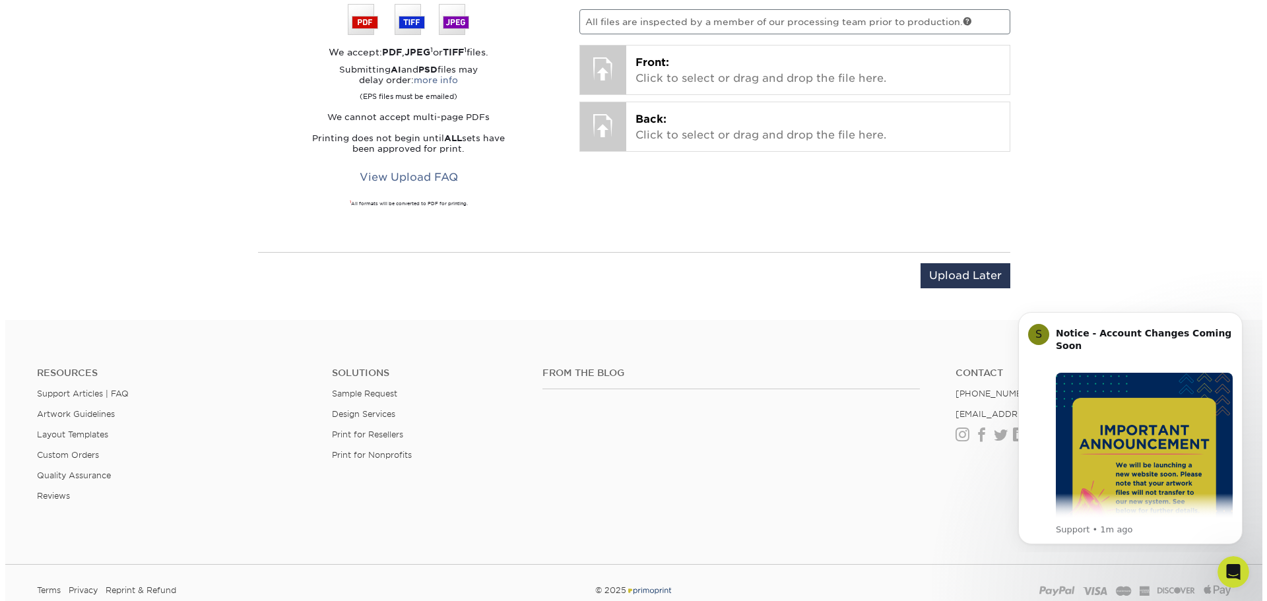
scroll to position [1042, 0]
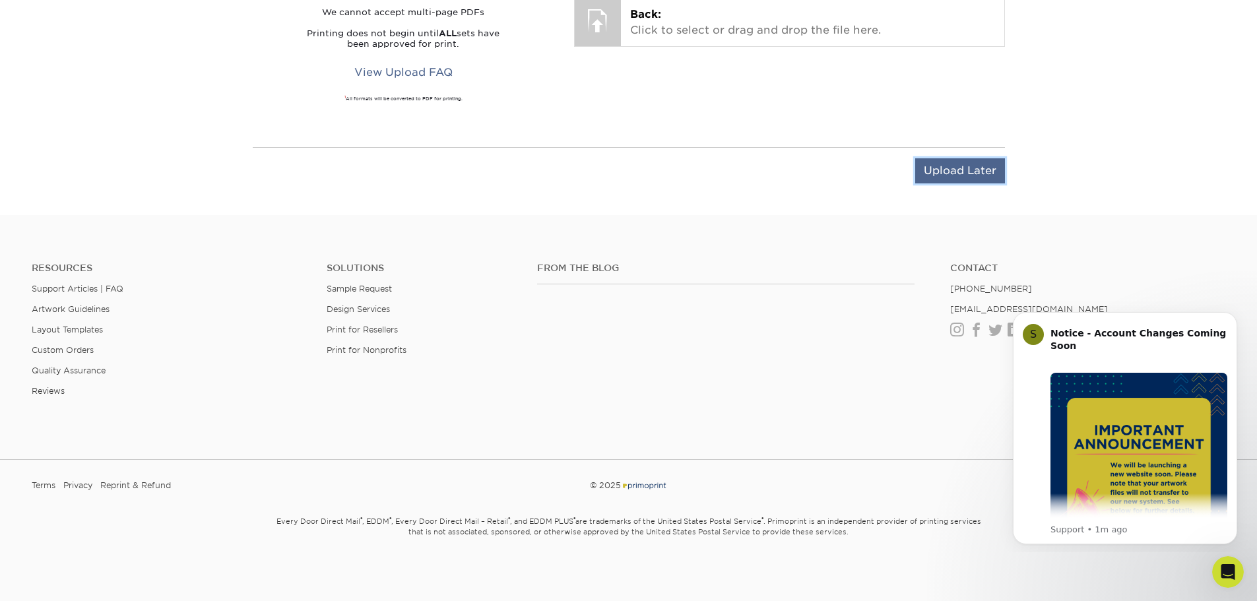
click at [953, 167] on input "Upload Later" at bounding box center [960, 170] width 90 height 25
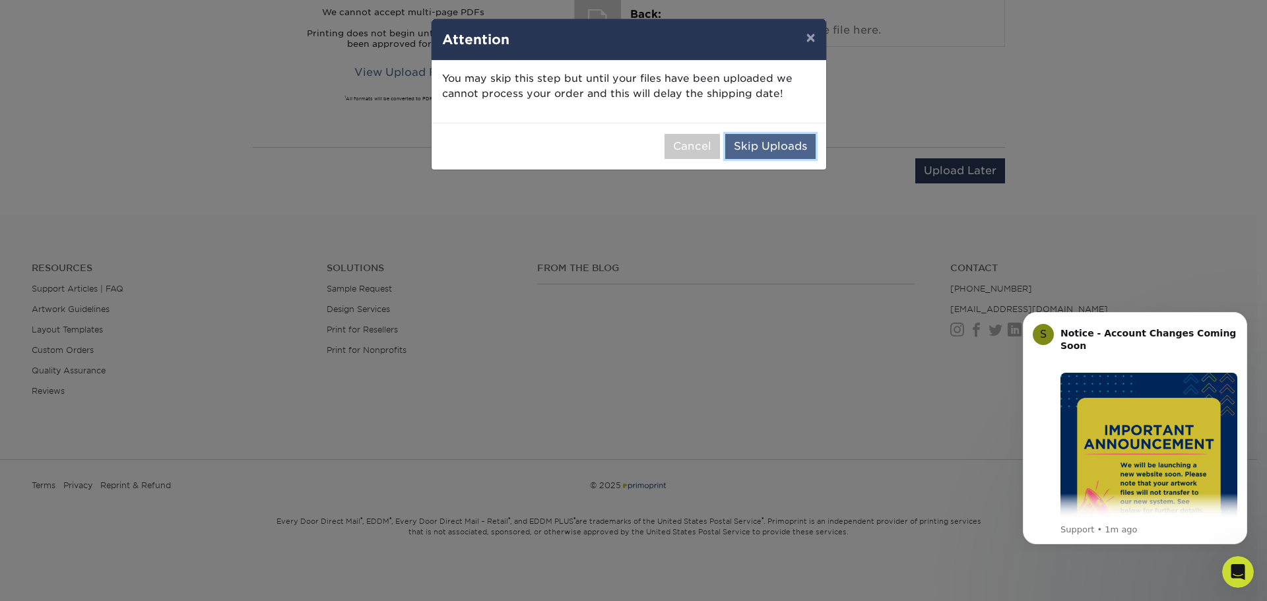
click at [765, 148] on button "Skip Uploads" at bounding box center [770, 146] width 90 height 25
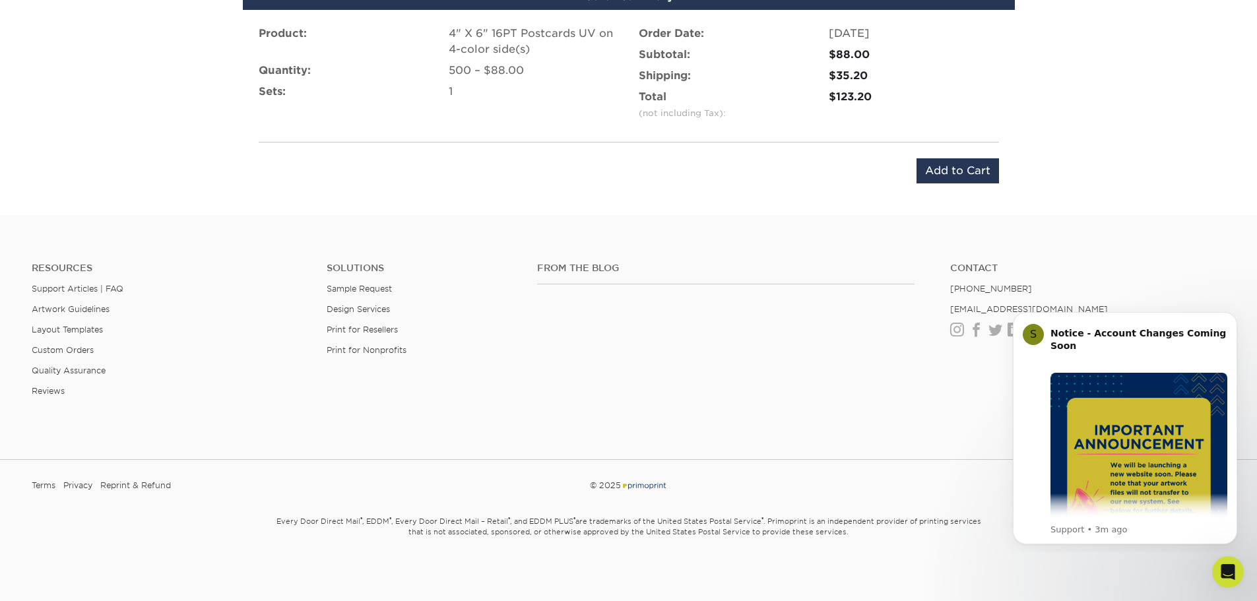
scroll to position [568, 0]
